Goal: Navigation & Orientation: Find specific page/section

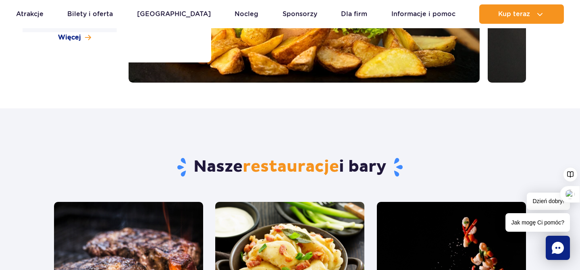
scroll to position [194, 0]
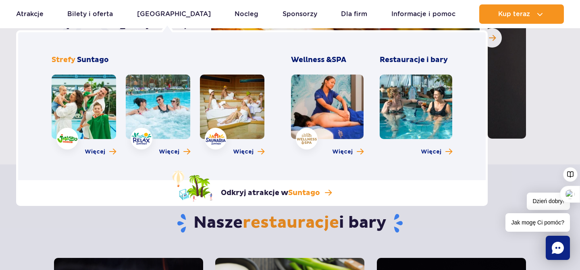
click at [157, 113] on link at bounding box center [158, 107] width 65 height 65
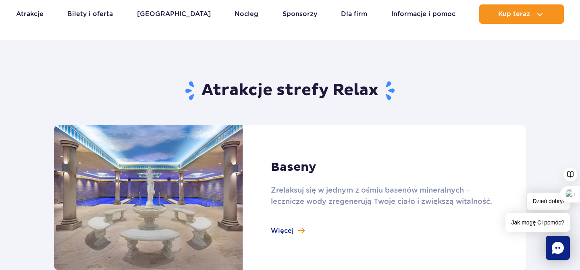
scroll to position [384, 0]
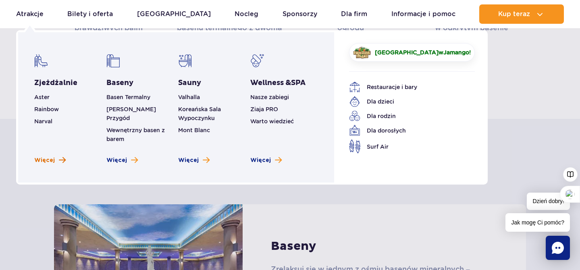
click at [49, 156] on span "Więcej" at bounding box center [44, 160] width 21 height 8
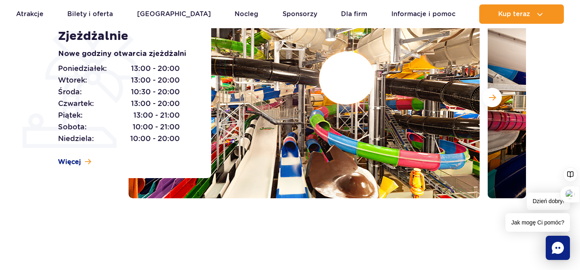
scroll to position [132, 0]
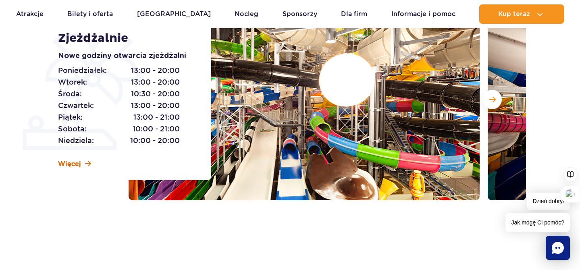
click at [75, 160] on span "Więcej" at bounding box center [69, 164] width 23 height 9
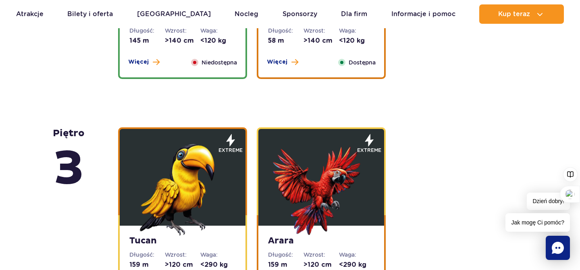
scroll to position [1099, 0]
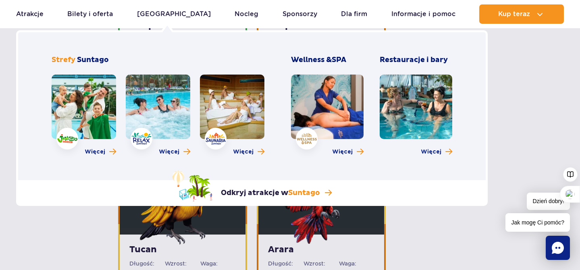
click at [101, 109] on link at bounding box center [84, 107] width 65 height 65
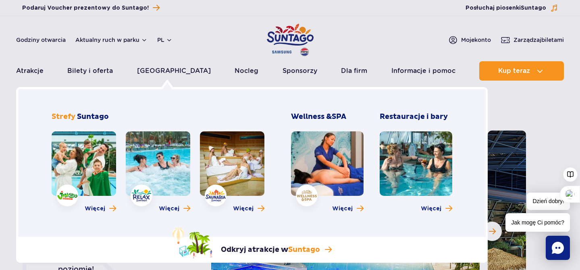
click at [257, 174] on link at bounding box center [232, 163] width 65 height 65
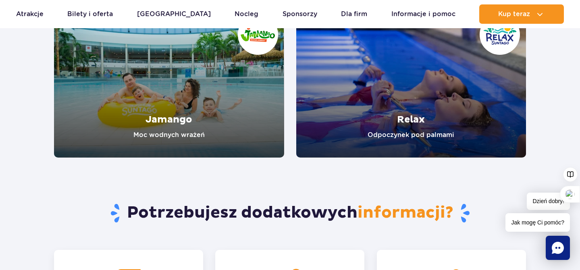
scroll to position [1424, 0]
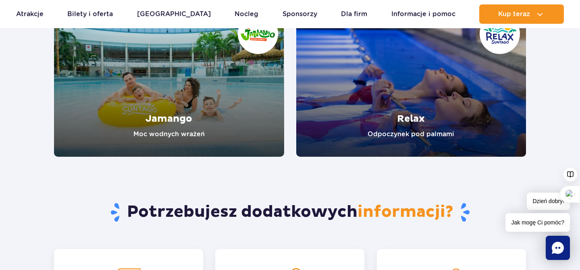
click at [387, 127] on link "Relax" at bounding box center [411, 82] width 230 height 149
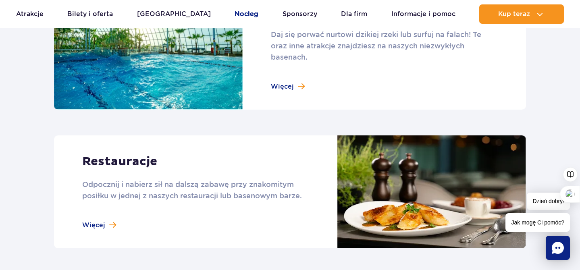
scroll to position [915, 0]
